Goal: Find specific page/section: Find specific page/section

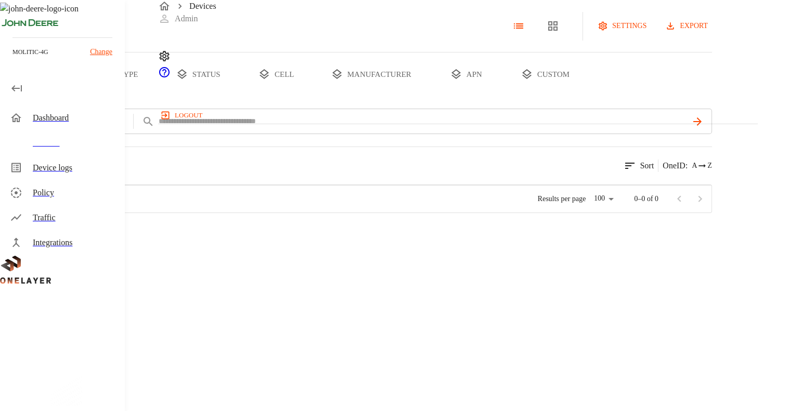
scroll to position [231, 591]
click at [154, 225] on p "Galaxy Z Fold5" at bounding box center [131, 220] width 46 height 10
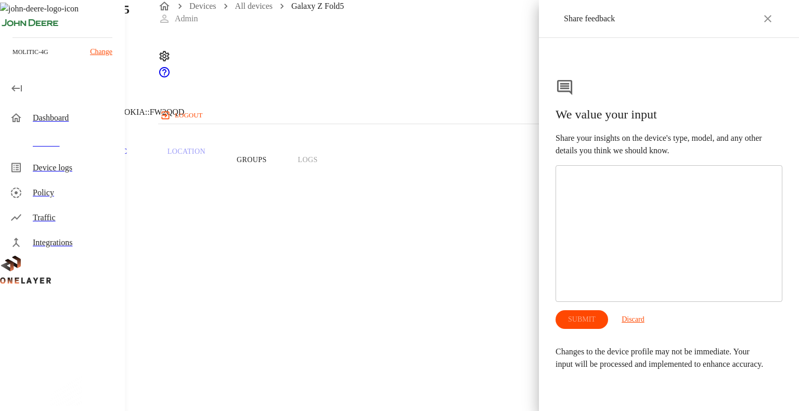
click at [763, 21] on icon at bounding box center [767, 18] width 12 height 12
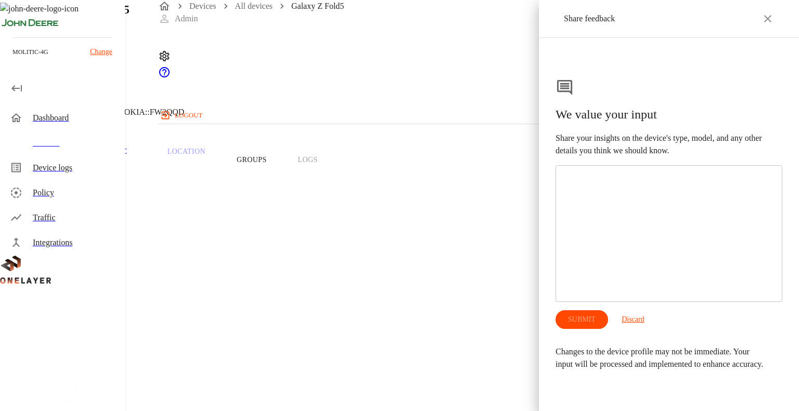
click at [765, 27] on div "Share feedback" at bounding box center [669, 18] width 260 height 37
click at [765, 18] on icon at bounding box center [767, 18] width 12 height 12
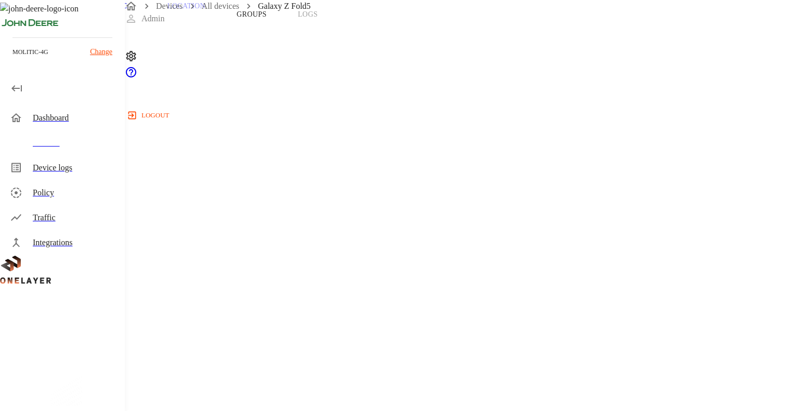
scroll to position [146, 0]
click at [86, 146] on div "Devices" at bounding box center [75, 143] width 84 height 12
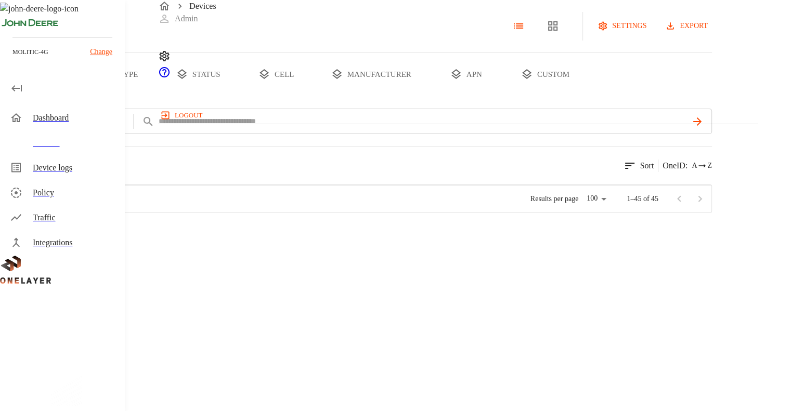
scroll to position [231, 591]
click at [71, 134] on button "add filter" at bounding box center [35, 121] width 71 height 25
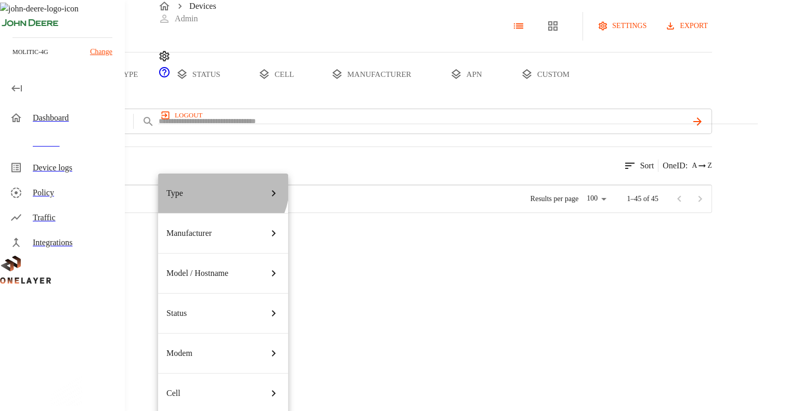
click at [210, 185] on div "Type" at bounding box center [222, 193] width 113 height 29
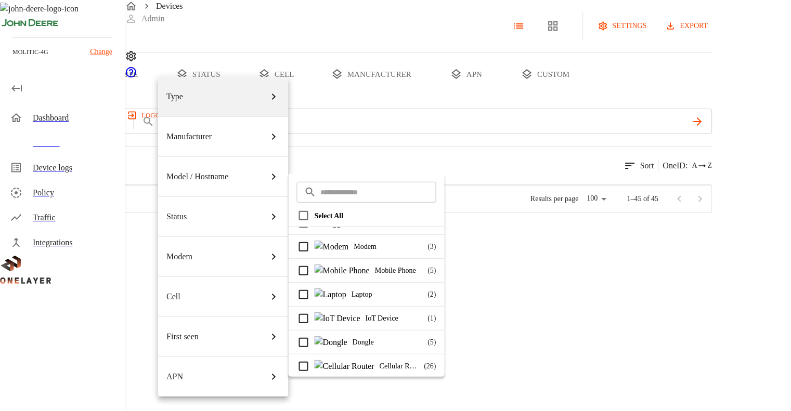
scroll to position [0, 0]
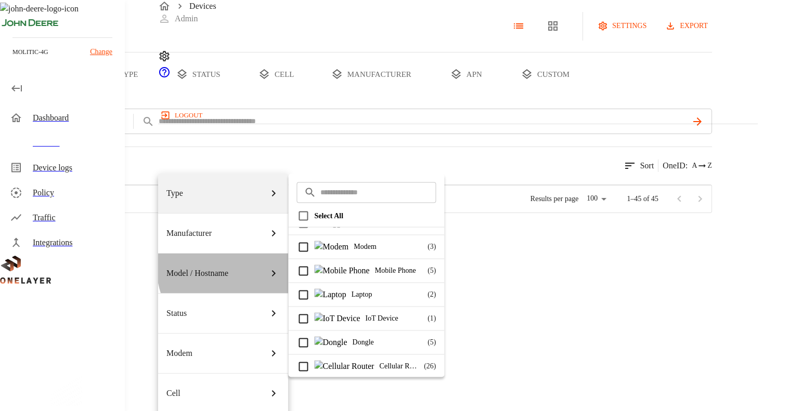
click at [240, 259] on div "Model / Hostname" at bounding box center [222, 273] width 113 height 29
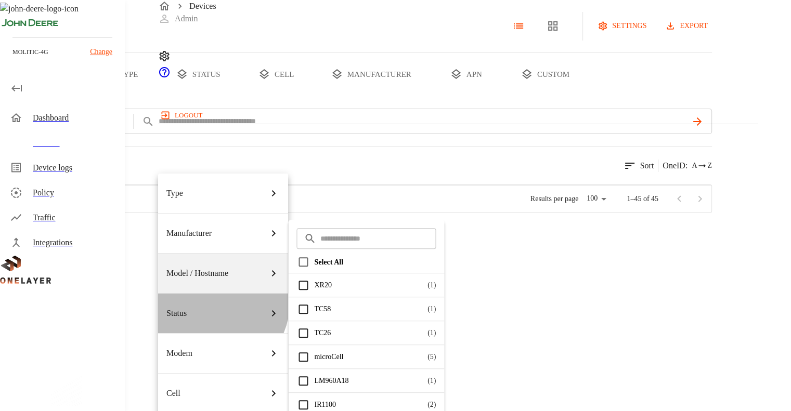
click at [214, 299] on div "Status" at bounding box center [222, 313] width 113 height 29
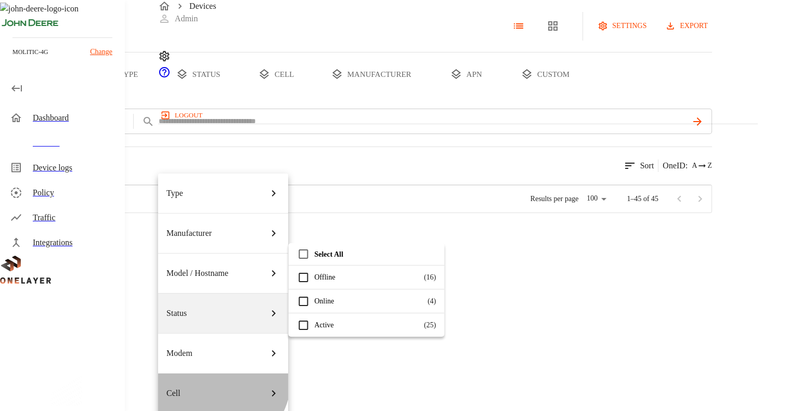
click at [219, 379] on div "Cell" at bounding box center [222, 393] width 113 height 29
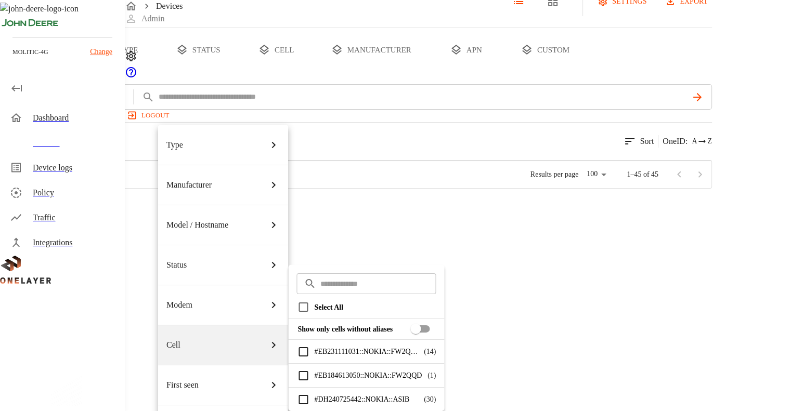
scroll to position [96, 0]
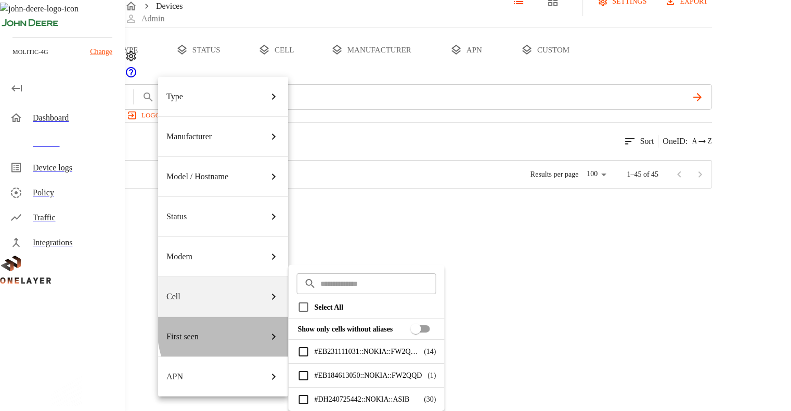
click at [254, 322] on div "First seen" at bounding box center [222, 336] width 113 height 29
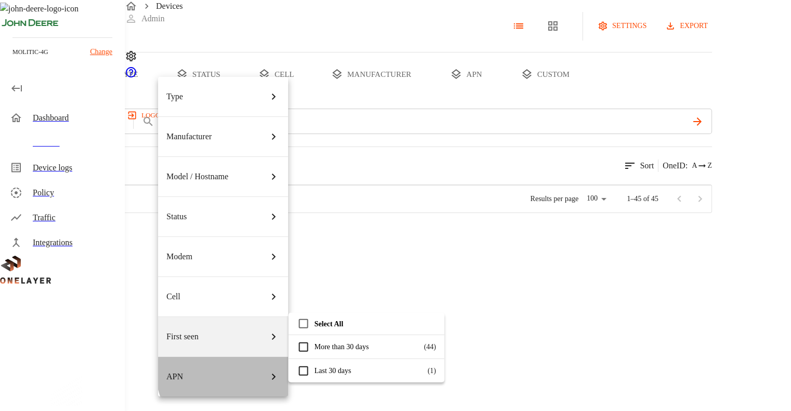
click at [231, 362] on div "APN" at bounding box center [222, 376] width 113 height 29
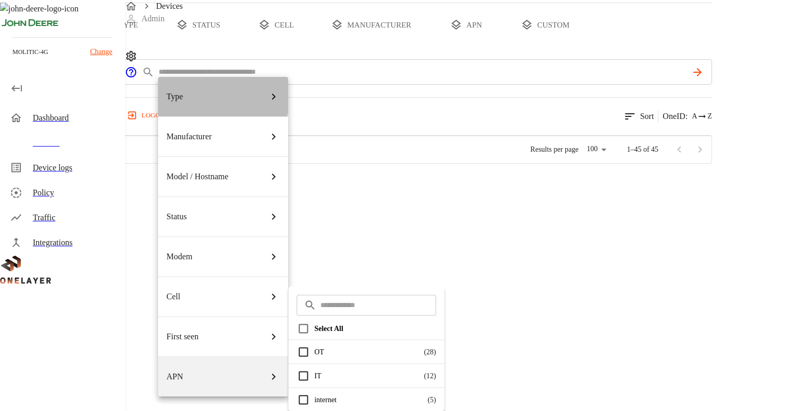
click at [197, 94] on div "Type" at bounding box center [222, 96] width 113 height 29
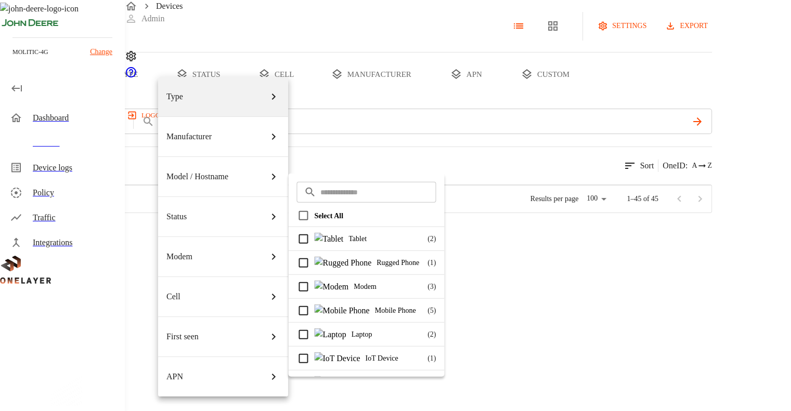
click at [141, 233] on div at bounding box center [395, 205] width 791 height 411
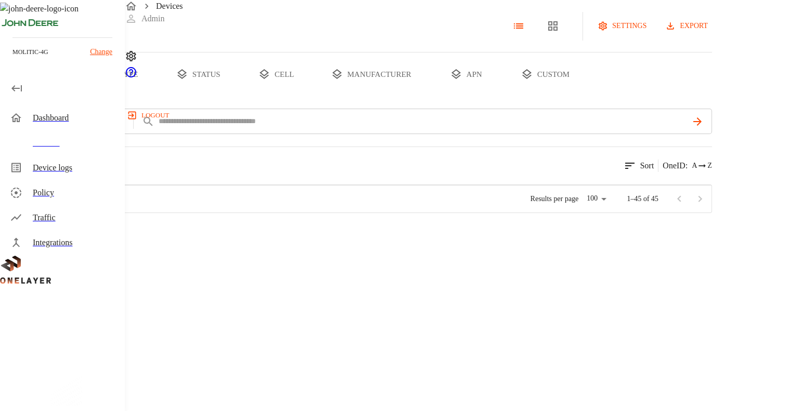
scroll to position [663, 0]
click at [298, 313] on p "357370940067388" at bounding box center [270, 318] width 55 height 10
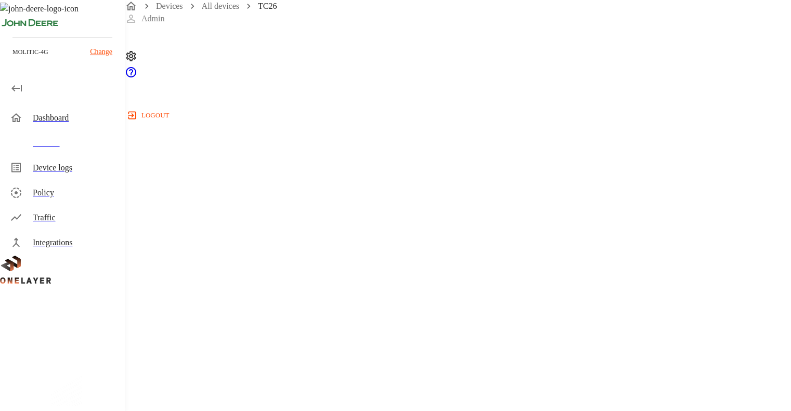
scroll to position [252, 0]
